Goal: Information Seeking & Learning: Check status

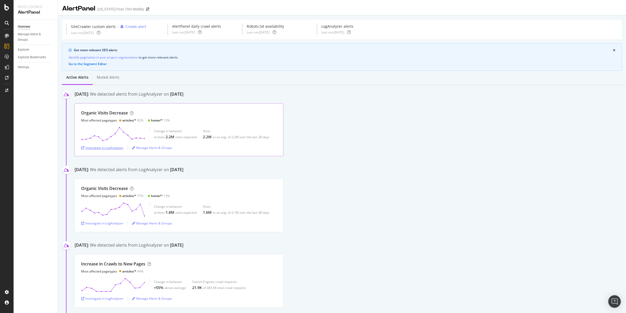
click at [100, 148] on div "Investigate in LogAnalyzer" at bounding box center [102, 147] width 42 height 4
